Goal: Find specific page/section: Find specific page/section

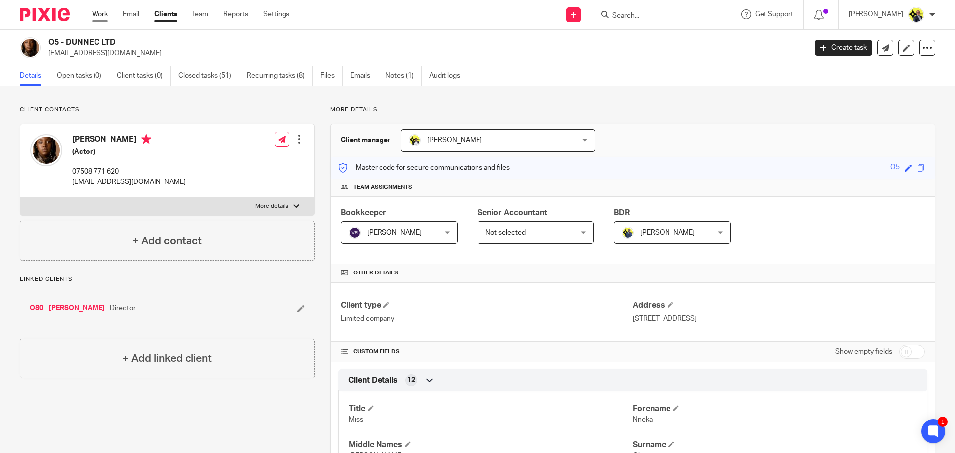
click at [100, 14] on link "Work" at bounding box center [100, 14] width 16 height 10
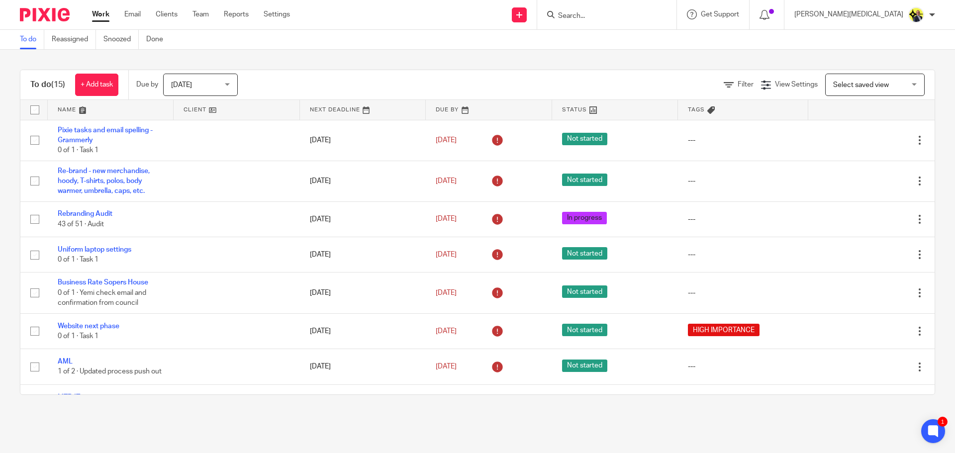
click at [646, 17] on input "Search" at bounding box center [601, 16] width 89 height 9
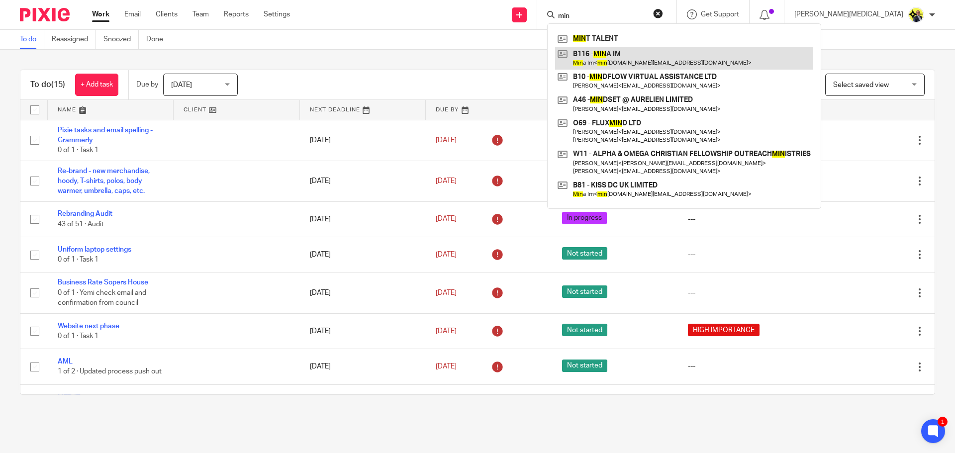
type input "min"
click at [678, 56] on link at bounding box center [684, 58] width 258 height 23
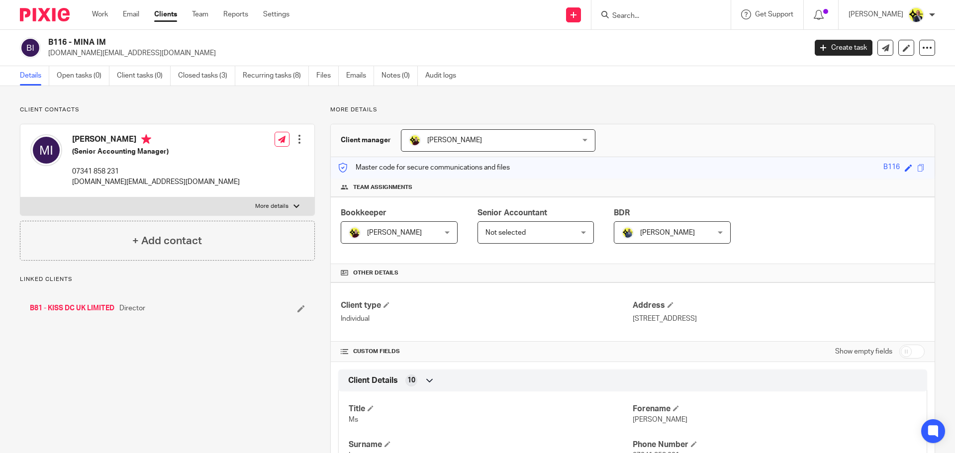
click at [92, 308] on link "B81 - KISS DC UK LIMITED" at bounding box center [72, 308] width 85 height 10
click at [398, 109] on p "More details" at bounding box center [632, 110] width 605 height 8
click at [377, 110] on p "More details" at bounding box center [632, 110] width 605 height 8
click at [207, 108] on p "Client contacts" at bounding box center [167, 110] width 295 height 8
